Goal: Find specific page/section: Find specific page/section

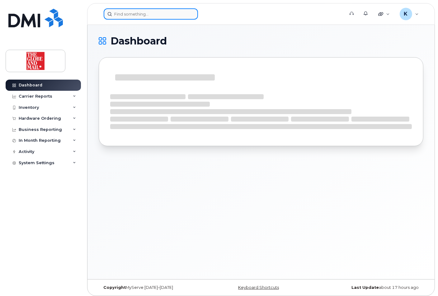
click at [169, 14] on input at bounding box center [151, 13] width 94 height 11
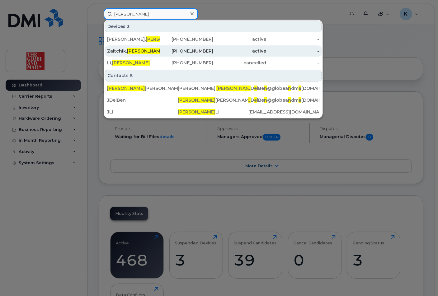
type input "jenna"
click at [140, 49] on span "Jenna" at bounding box center [146, 51] width 38 height 6
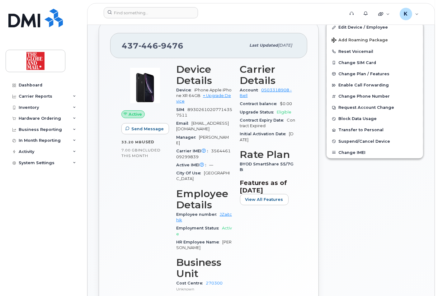
scroll to position [174, 0]
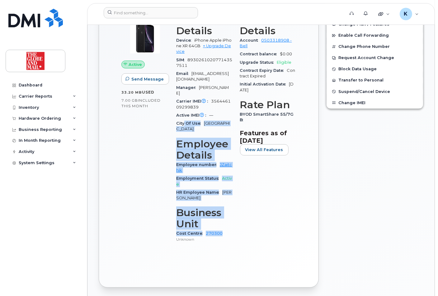
drag, startPoint x: 227, startPoint y: 223, endPoint x: 183, endPoint y: 122, distance: 110.3
click at [183, 121] on div "Device Details Device iPhone Apple iPhone XR 64GB + Upgrade Device SIM [TECHNIC…" at bounding box center [204, 131] width 64 height 242
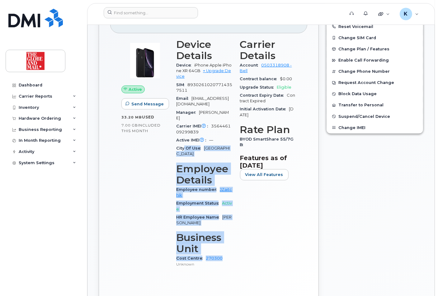
scroll to position [124, 0]
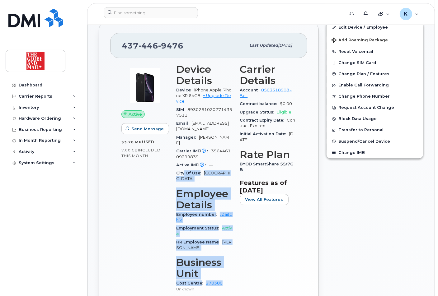
click at [234, 269] on div "Device Details Device iPhone Apple iPhone XR 64GB + Upgrade Device SIM [TECHNIC…" at bounding box center [204, 181] width 64 height 242
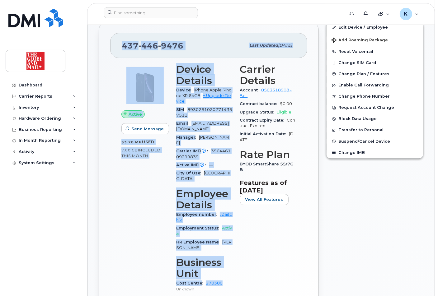
drag, startPoint x: 217, startPoint y: 267, endPoint x: 118, endPoint y: 48, distance: 241.1
click at [118, 48] on div "[PHONE_NUMBER] Last updated [DATE] Active Send Message 33.20 MB  used 7.00 GB  …" at bounding box center [209, 179] width 220 height 316
